Goal: Task Accomplishment & Management: Manage account settings

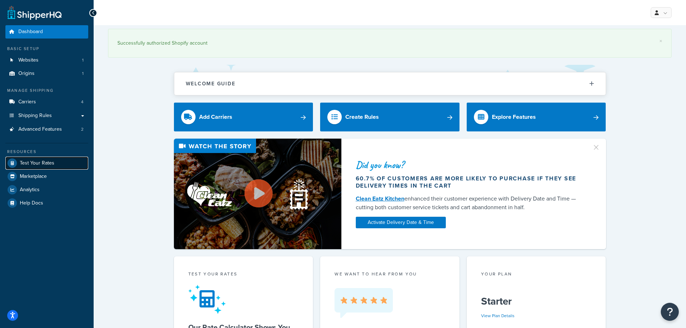
click at [40, 164] on span "Test Your Rates" at bounding box center [37, 163] width 35 height 6
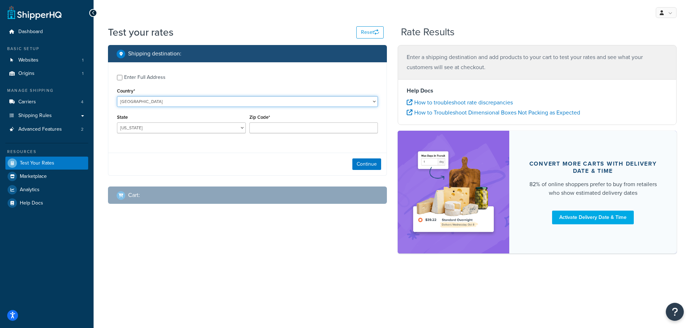
click at [175, 102] on select "United States United Kingdom Afghanistan Åland Islands Albania Algeria American…" at bounding box center [247, 101] width 261 height 11
select select "GB"
click at [117, 96] on select "United States United Kingdom Afghanistan Åland Islands Albania Algeria American…" at bounding box center [247, 101] width 261 height 11
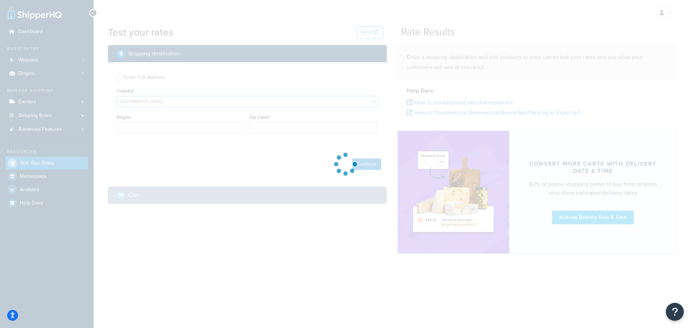
type input "AL"
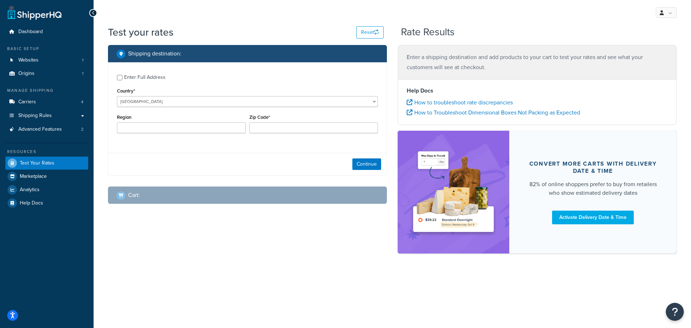
click at [193, 137] on div "Region" at bounding box center [181, 125] width 132 height 26
click at [197, 130] on input "Region" at bounding box center [181, 127] width 129 height 11
click at [286, 129] on input "Zip Code*" at bounding box center [313, 127] width 129 height 11
type input "CB9"
click at [362, 161] on button "Continue" at bounding box center [366, 164] width 29 height 12
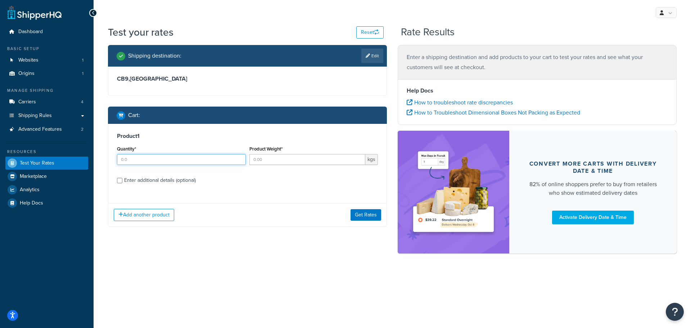
click at [161, 161] on input "Quantity*" at bounding box center [181, 159] width 129 height 11
type input "1"
click at [239, 158] on input "1" at bounding box center [181, 159] width 129 height 11
click at [286, 159] on input "Product Weight*" at bounding box center [307, 159] width 116 height 11
type input "1"
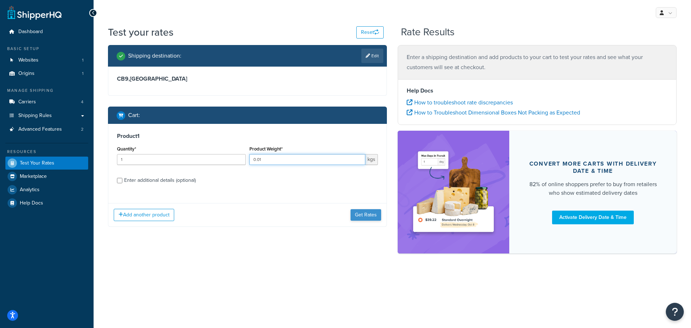
type input "0.01"
click at [376, 216] on button "Get Rates" at bounding box center [366, 215] width 31 height 12
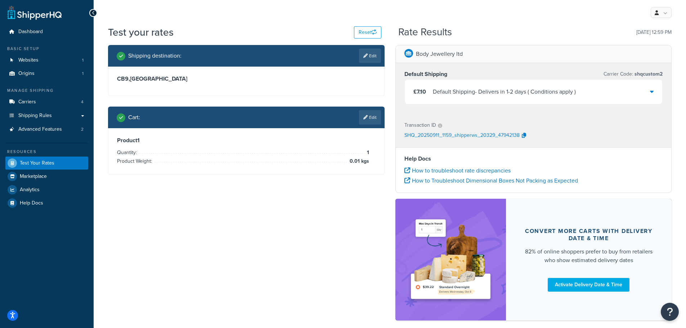
click at [649, 91] on div "£7.10 Default Shipping - Delivers in 1-2 days ( Conditions apply )" at bounding box center [534, 92] width 258 height 24
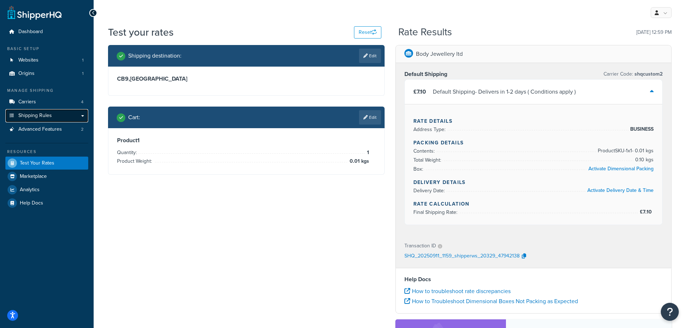
click at [42, 114] on span "Shipping Rules" at bounding box center [34, 116] width 33 height 6
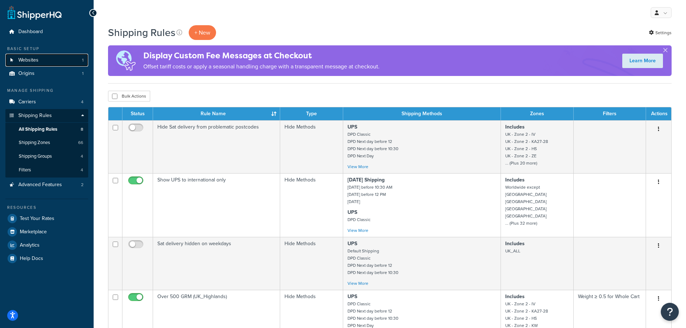
click at [51, 57] on link "Websites 1" at bounding box center [46, 60] width 83 height 13
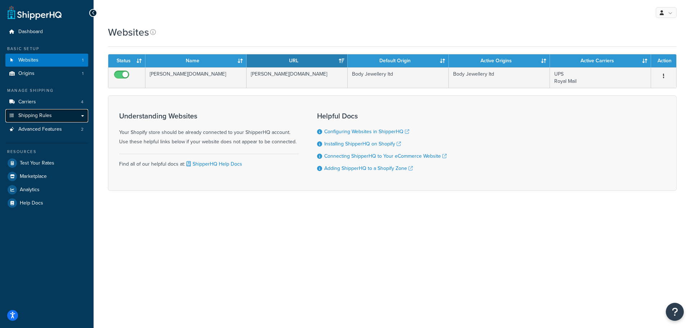
click at [49, 117] on span "Shipping Rules" at bounding box center [34, 116] width 33 height 6
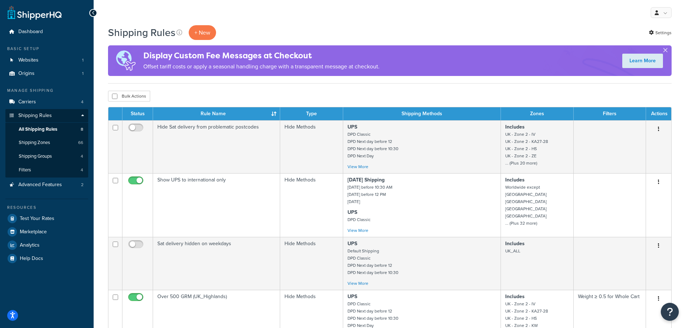
click at [666, 51] on button "button" at bounding box center [665, 52] width 2 height 2
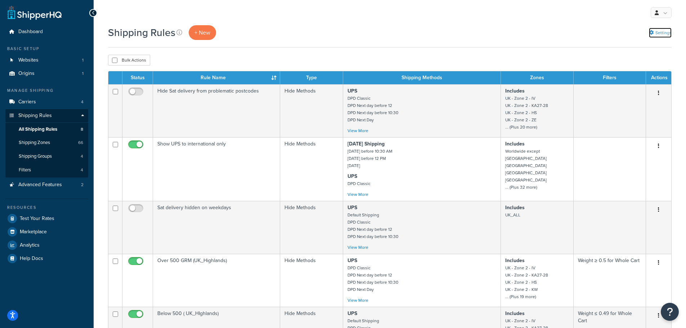
click at [658, 31] on link "Settings" at bounding box center [660, 33] width 23 height 10
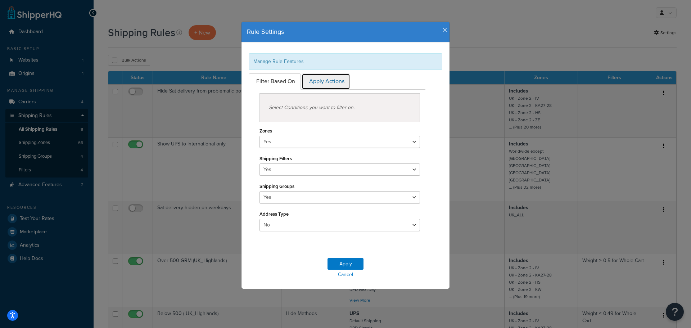
click at [318, 84] on link "Apply Actions" at bounding box center [326, 81] width 49 height 16
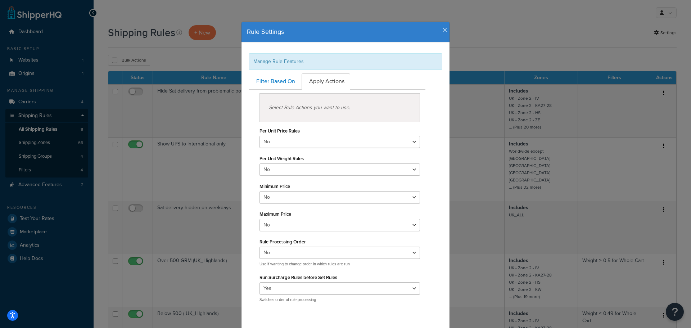
click at [442, 29] on icon "button" at bounding box center [444, 30] width 5 height 6
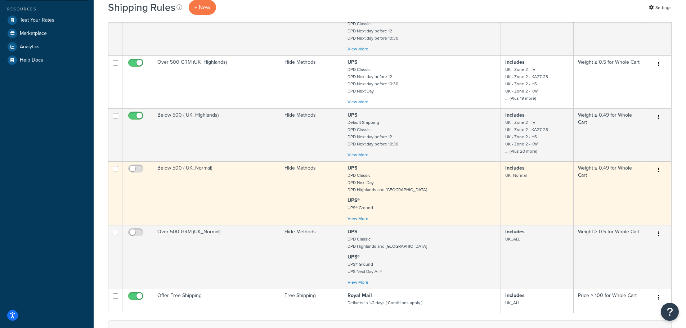
scroll to position [222, 0]
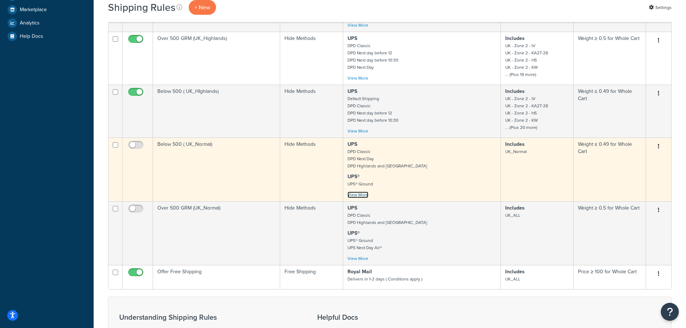
click at [352, 197] on link "View More" at bounding box center [357, 194] width 21 height 6
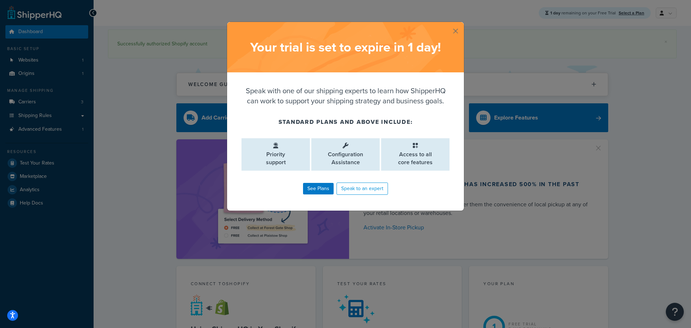
click at [462, 24] on button "button" at bounding box center [463, 23] width 2 height 2
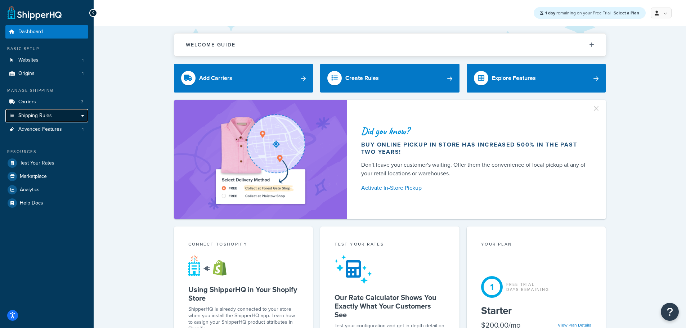
click at [79, 114] on link "Shipping Rules" at bounding box center [46, 115] width 83 height 13
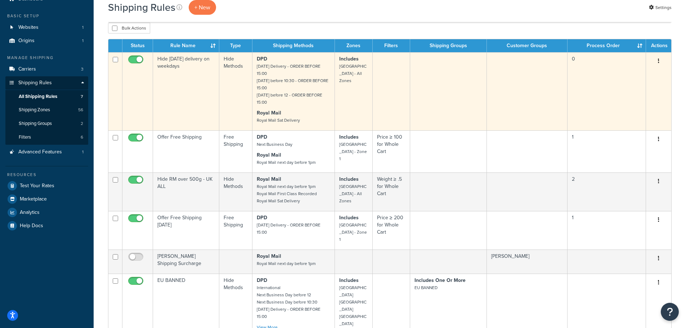
scroll to position [36, 0]
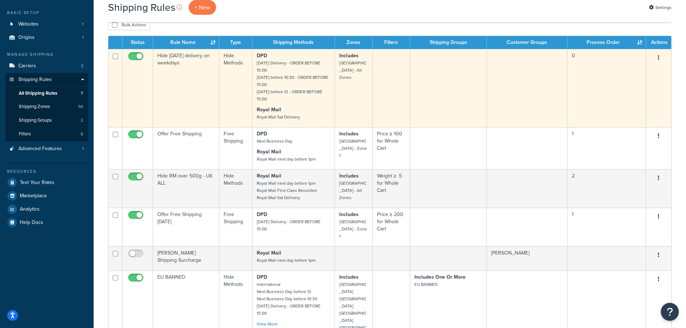
click at [658, 59] on icon "button" at bounding box center [658, 57] width 1 height 5
click at [191, 84] on td "Hide Saturday delivery on weekdays" at bounding box center [186, 88] width 66 height 78
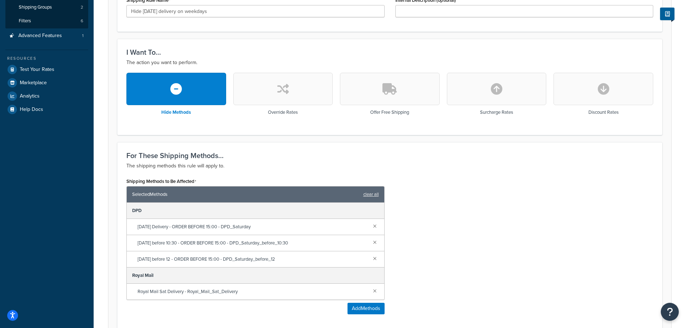
scroll to position [180, 0]
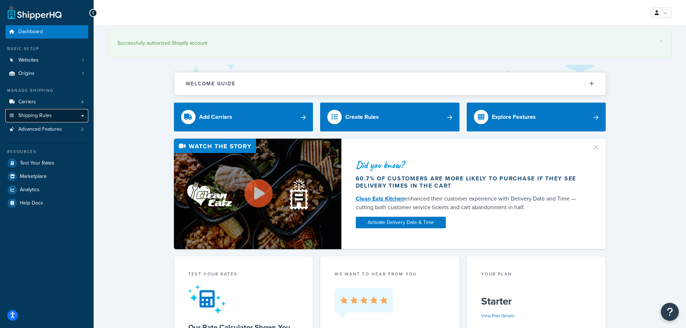
click at [38, 118] on span "Shipping Rules" at bounding box center [34, 116] width 33 height 6
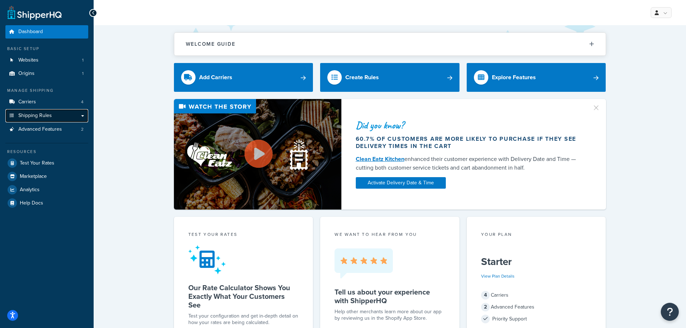
click at [37, 116] on span "Shipping Rules" at bounding box center [34, 116] width 33 height 6
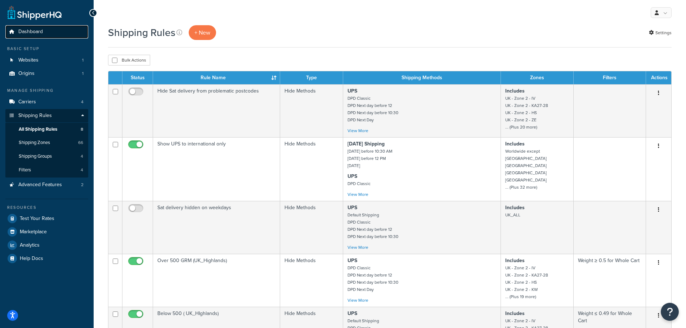
click at [28, 35] on span "Dashboard" at bounding box center [30, 32] width 24 height 6
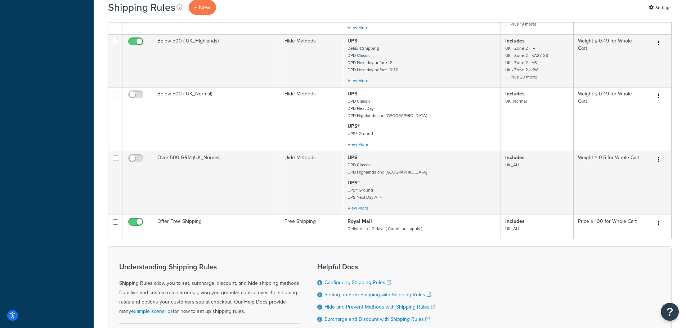
scroll to position [324, 0]
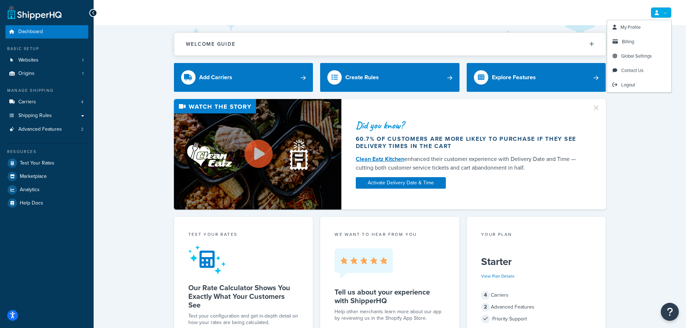
click at [668, 14] on link at bounding box center [660, 12] width 21 height 11
click at [637, 33] on link "My Profile" at bounding box center [639, 27] width 64 height 14
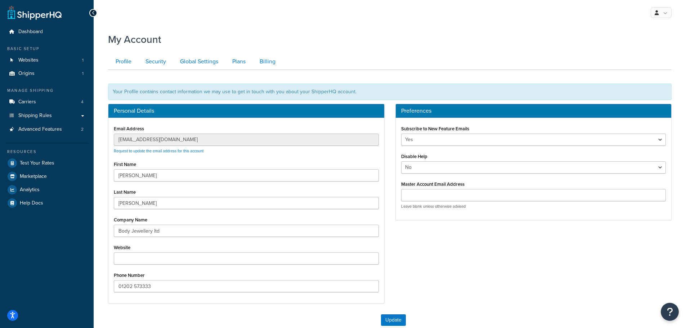
click at [92, 12] on icon at bounding box center [93, 12] width 3 height 5
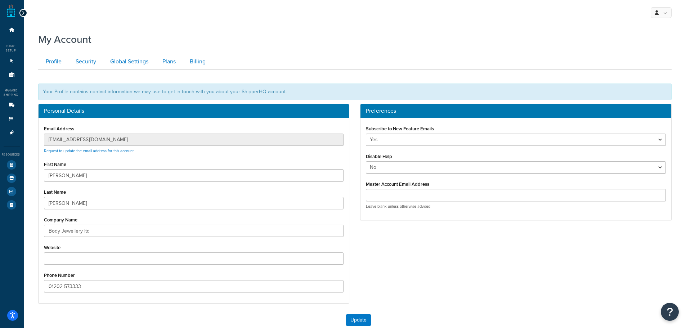
click at [22, 13] on icon at bounding box center [23, 12] width 3 height 5
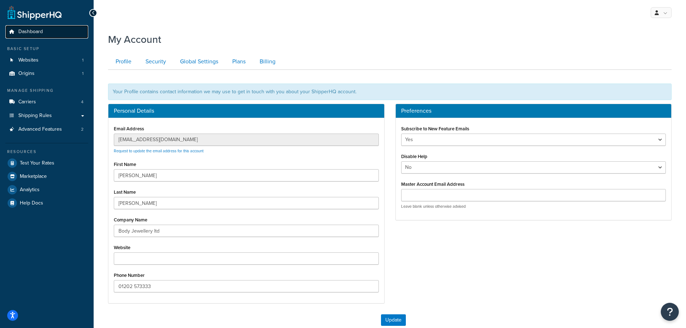
click at [44, 35] on link "Dashboard" at bounding box center [46, 31] width 83 height 13
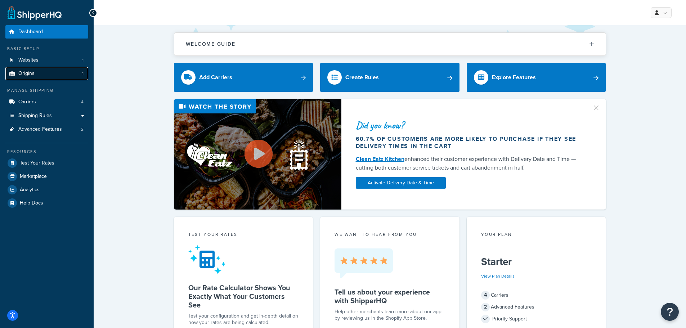
click at [45, 72] on link "Origins 1" at bounding box center [46, 73] width 83 height 13
